Goal: Find specific page/section: Find specific page/section

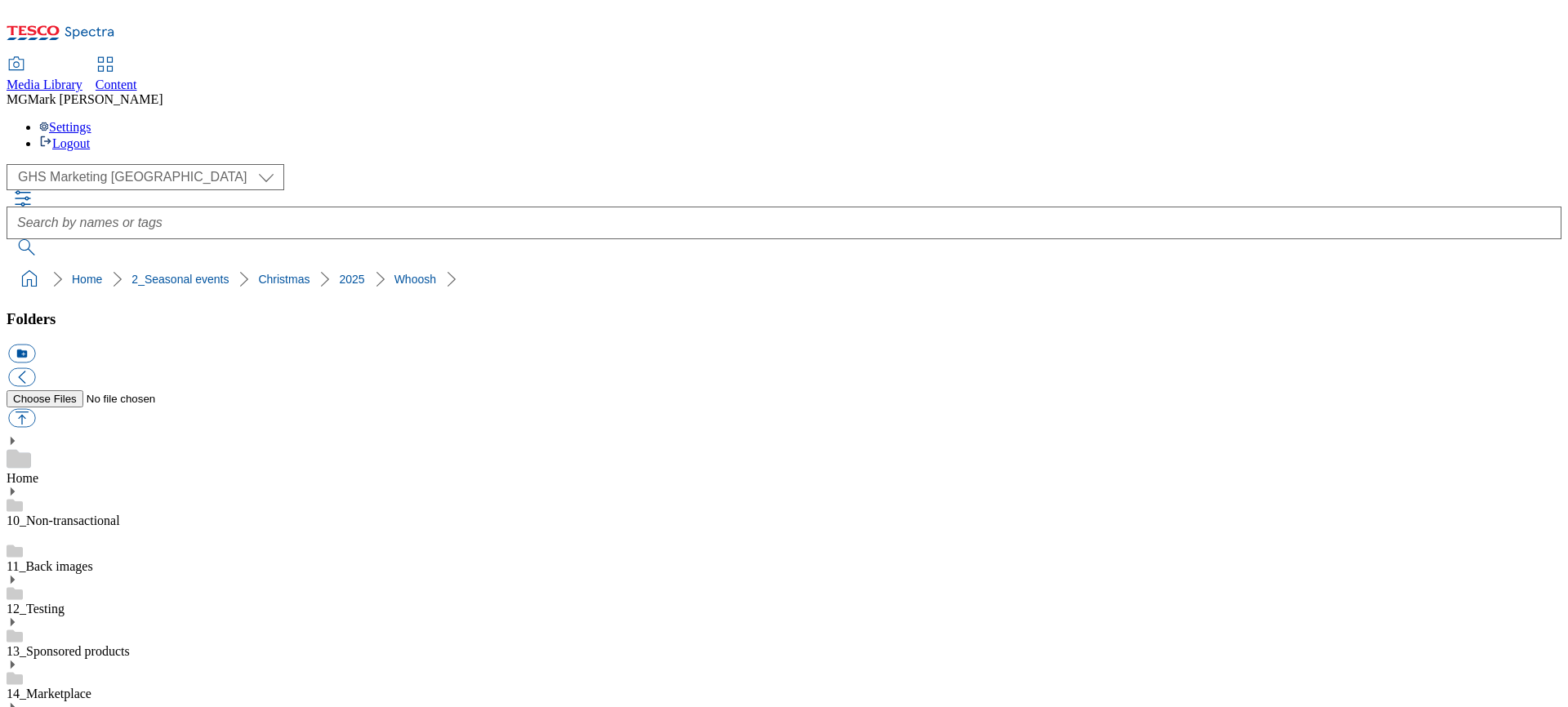
select select "flare-ghs-mktg"
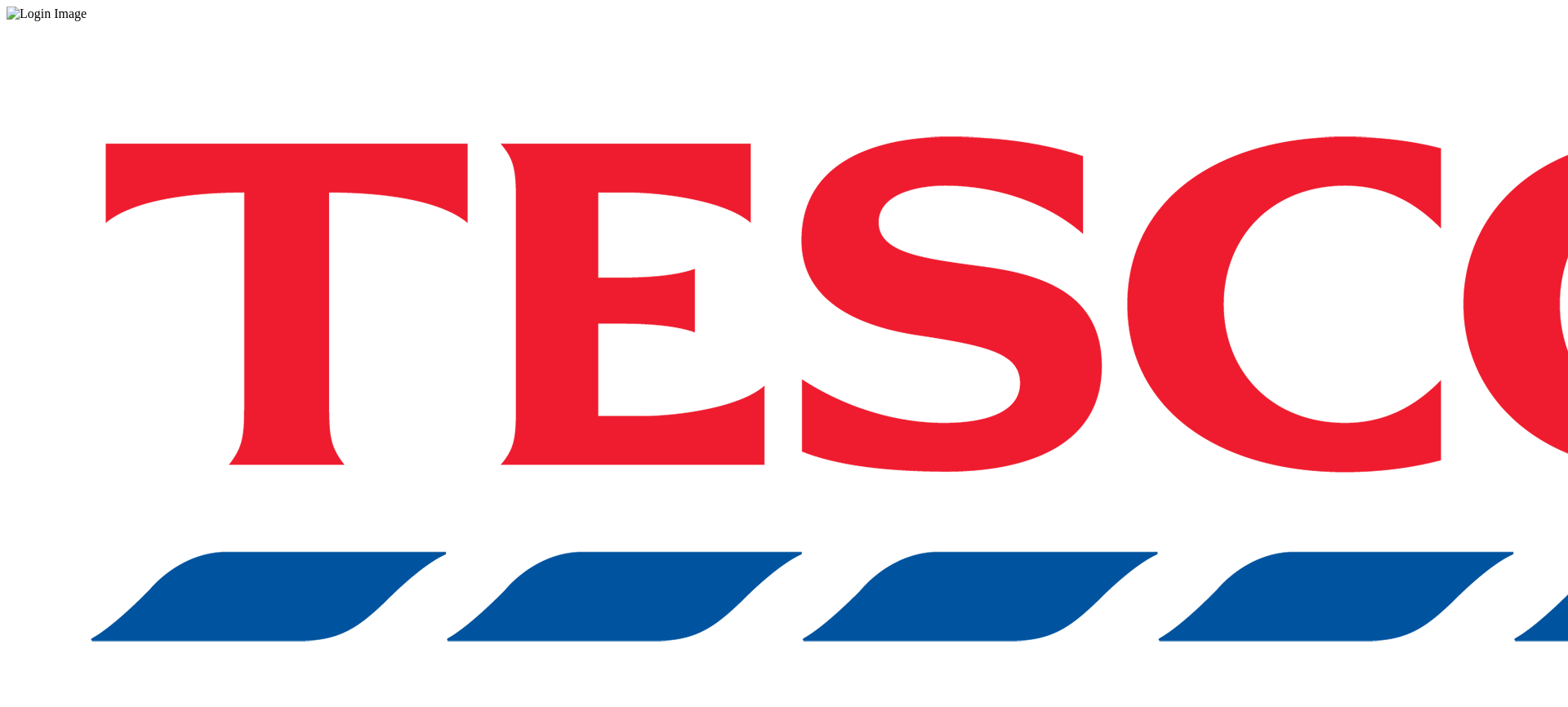
click at [1147, 434] on div "Log in to the Spectra’s dashboard using [PERSON_NAME]’s credentials. If you don…" at bounding box center [784, 427] width 1555 height 812
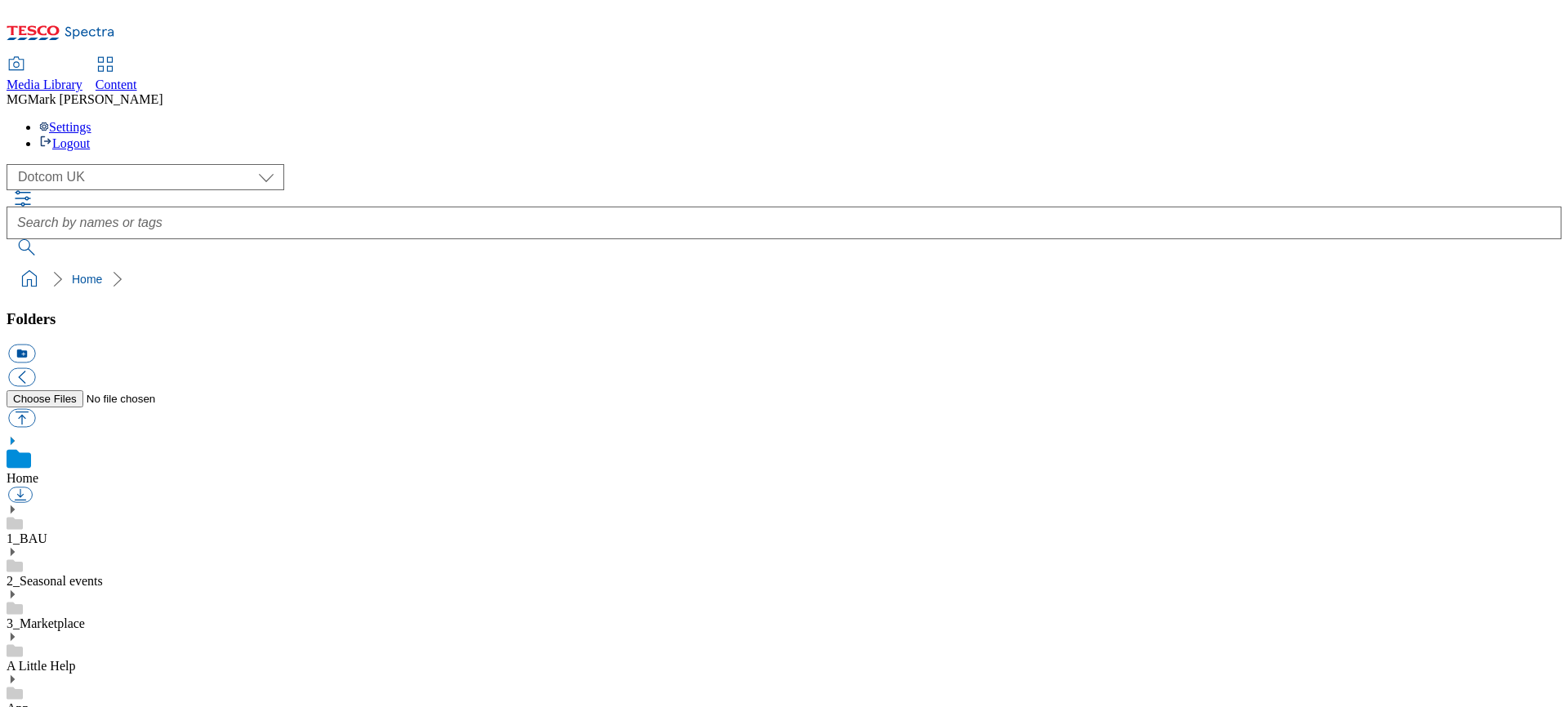
scroll to position [3, 0]
click at [101, 164] on select "Clubcard Marketing Dotcom UK FnF Stores GHS Marketing UK GHS Product UK GHS ROI…" at bounding box center [145, 177] width 278 height 26
click at [11, 164] on select "Clubcard Marketing Dotcom UK FnF Stores GHS Marketing UK GHS Product UK GHS ROI…" at bounding box center [145, 177] width 278 height 26
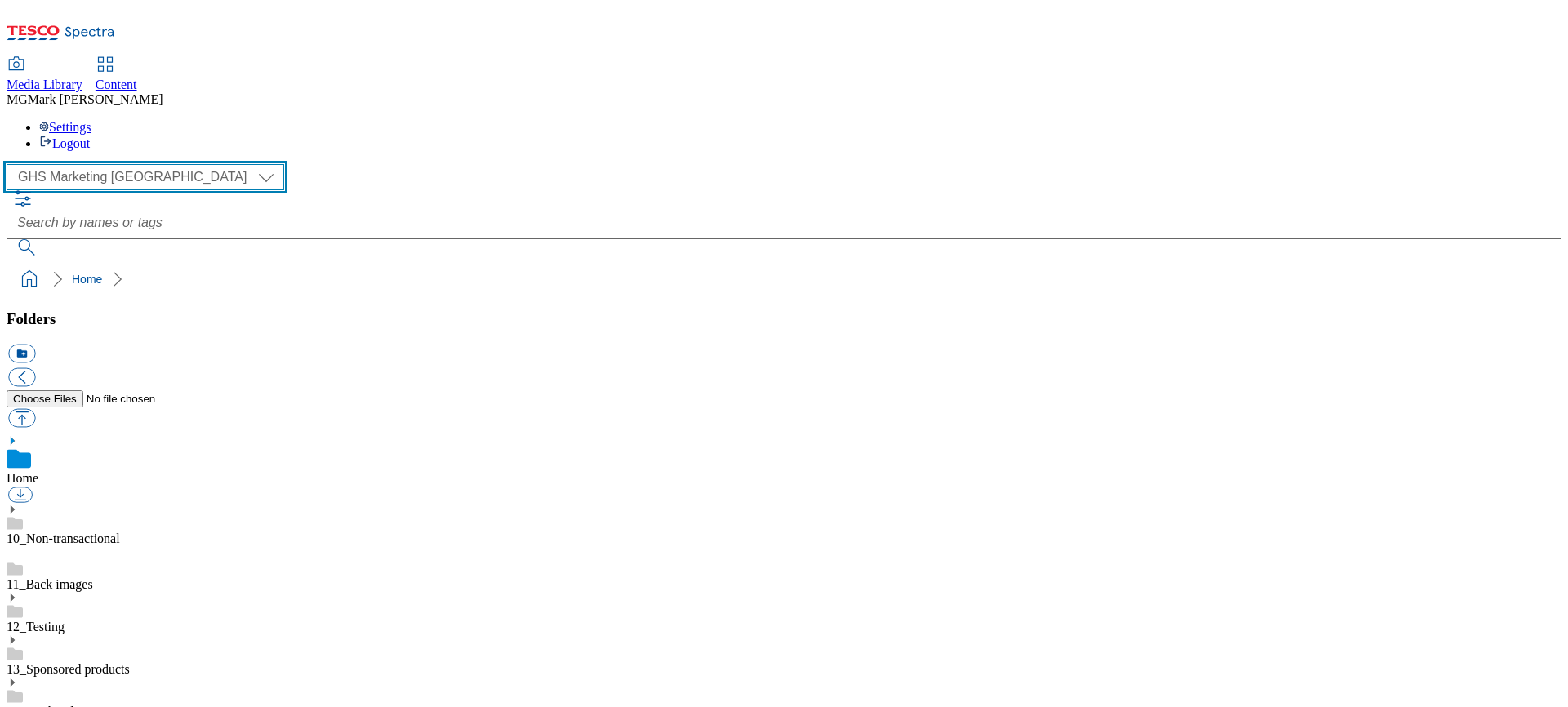
click at [100, 164] on select "Clubcard Marketing Dotcom UK FnF Stores GHS Marketing UK GHS Product UK GHS ROI…" at bounding box center [145, 177] width 278 height 26
select select "flare-clubcard-mktg"
click at [11, 164] on select "Clubcard Marketing Dotcom UK FnF Stores GHS Marketing UK GHS Product UK GHS ROI…" at bounding box center [145, 177] width 278 height 26
